Goal: Task Accomplishment & Management: Use online tool/utility

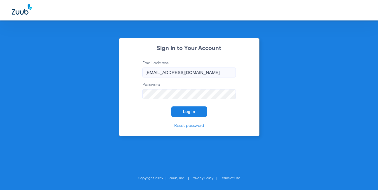
click at [186, 112] on span "Log In" at bounding box center [189, 111] width 12 height 5
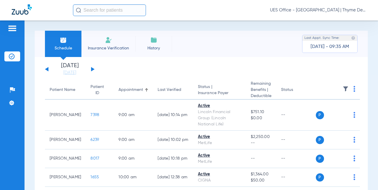
click at [106, 9] on input "text" at bounding box center [109, 10] width 73 height 12
click at [109, 49] on span "Insurance Verification" at bounding box center [108, 48] width 45 height 6
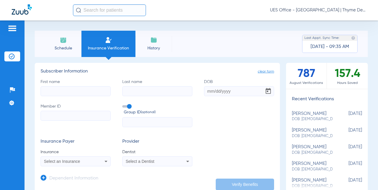
click at [90, 88] on input "First name" at bounding box center [76, 91] width 70 height 10
type input "daisy"
type input "[PERSON_NAME]"
type input "[DATE]"
click at [76, 115] on input "Member ID" at bounding box center [76, 116] width 70 height 10
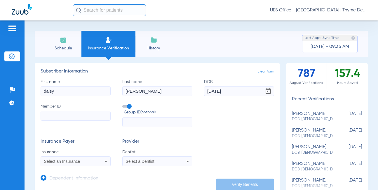
paste input "37203873"
type input "37203873"
click at [48, 161] on span "Select an Insurance" at bounding box center [62, 161] width 36 height 5
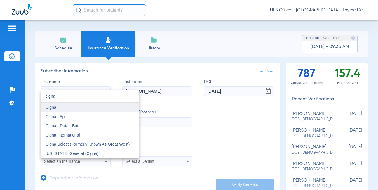
type input "cigna"
click at [68, 108] on mat-option "Cigna" at bounding box center [90, 106] width 98 height 9
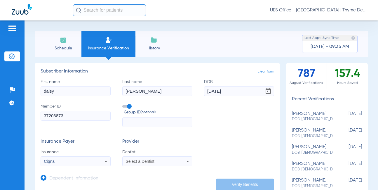
click at [154, 162] on div "Select a Dentist" at bounding box center [151, 161] width 51 height 4
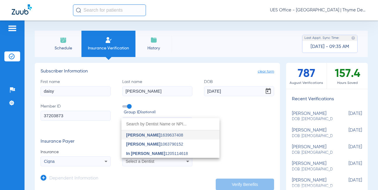
click at [149, 152] on span "In [PERSON_NAME]" at bounding box center [145, 153] width 39 height 5
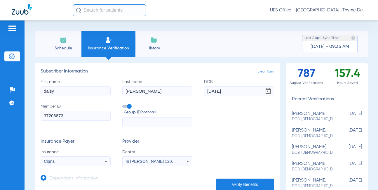
click at [235, 181] on button "Verify Benefits" at bounding box center [245, 184] width 58 height 12
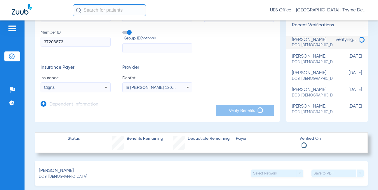
scroll to position [87, 0]
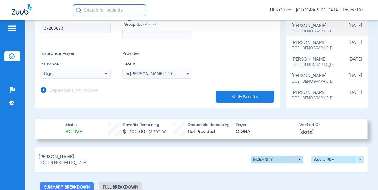
click at [296, 160] on span at bounding box center [277, 159] width 52 height 8
click at [277, 110] on div at bounding box center [189, 95] width 378 height 190
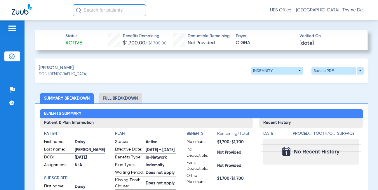
scroll to position [204, 0]
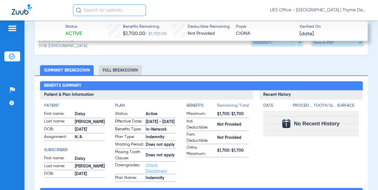
click at [117, 69] on li "Full Breakdown" at bounding box center [120, 70] width 43 height 10
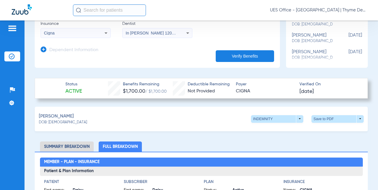
scroll to position [117, 0]
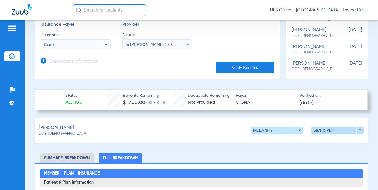
click at [343, 130] on span at bounding box center [337, 130] width 52 height 8
click at [293, 141] on span "Save to PDF" at bounding box center [289, 141] width 23 height 4
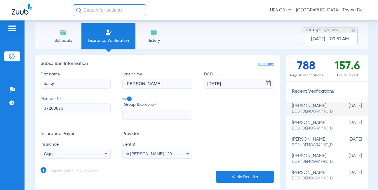
scroll to position [0, 0]
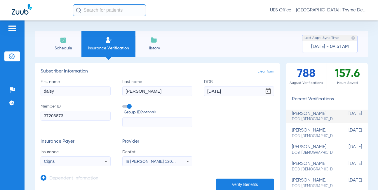
click at [97, 45] on span "Insurance Verification" at bounding box center [108, 48] width 45 height 6
click at [57, 91] on input "daisy" at bounding box center [76, 91] width 70 height 10
type input "lauryn"
type input "[PERSON_NAME]"
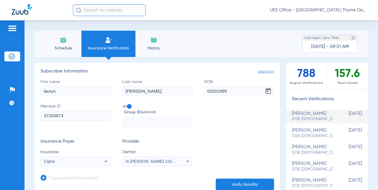
type input "[DATE]"
click at [56, 114] on input "37203873" at bounding box center [76, 116] width 70 height 10
paste input "400556497"
type input "400556497"
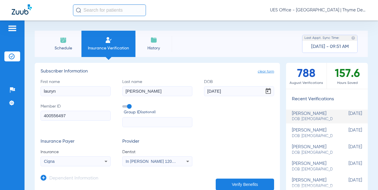
click at [125, 108] on label "Group ID (optional)" at bounding box center [157, 109] width 70 height 13
click at [123, 104] on input "Group ID (optional)" at bounding box center [123, 104] width 0 height 0
click at [64, 162] on div "Cigna" at bounding box center [69, 161] width 51 height 4
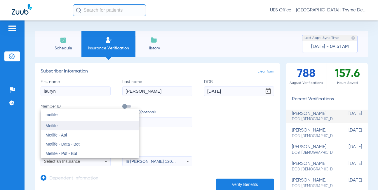
type input "metlife"
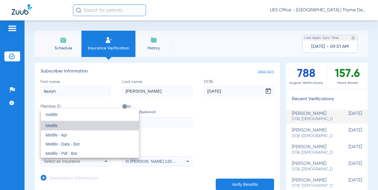
click at [62, 129] on mat-option "Metlife" at bounding box center [90, 125] width 98 height 9
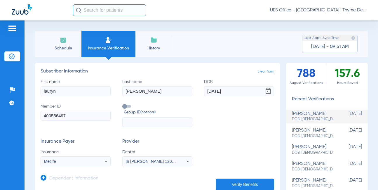
click at [228, 182] on button "Verify Benefits" at bounding box center [245, 184] width 58 height 12
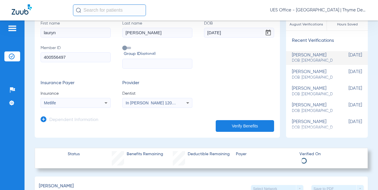
scroll to position [87, 0]
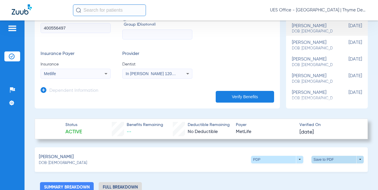
click at [335, 159] on span at bounding box center [337, 159] width 14 height 14
click at [286, 168] on span "Save to PDF" at bounding box center [289, 170] width 23 height 4
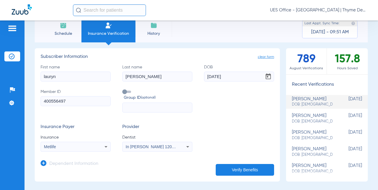
scroll to position [0, 0]
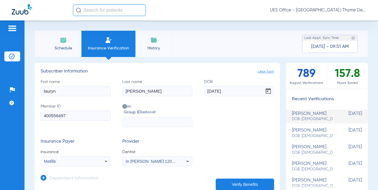
click at [51, 90] on input "lauryn" at bounding box center [76, 91] width 70 height 10
drag, startPoint x: 51, startPoint y: 90, endPoint x: 53, endPoint y: 87, distance: 3.3
click at [51, 90] on input "lauryn" at bounding box center [76, 91] width 70 height 10
type input "[PERSON_NAME]"
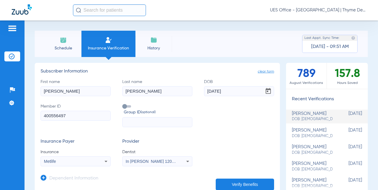
click at [58, 118] on input "400556497" at bounding box center [76, 116] width 70 height 10
paste input "993721828"
type input "993721828"
click at [55, 162] on span "Metlife" at bounding box center [50, 161] width 12 height 5
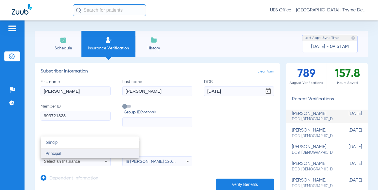
type input "princip"
click at [62, 153] on mat-option "Principal" at bounding box center [90, 152] width 98 height 9
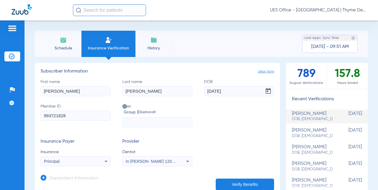
click at [209, 91] on input "[DATE]" at bounding box center [239, 91] width 70 height 10
type input "[DATE]"
click at [44, 178] on icon at bounding box center [44, 177] width 6 height 6
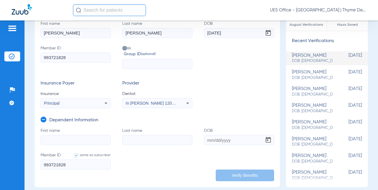
scroll to position [58, 0]
click at [64, 139] on input "First name" at bounding box center [76, 139] width 70 height 10
type input "[PERSON_NAME]"
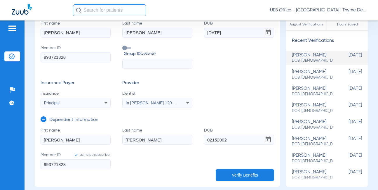
type input "[DATE]"
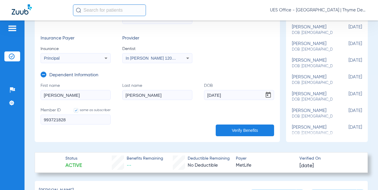
scroll to position [117, 0]
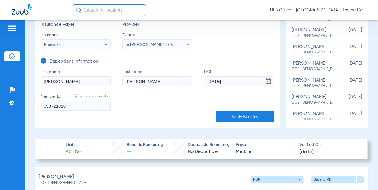
click at [232, 113] on button "Verify Benefits" at bounding box center [245, 117] width 58 height 12
